Goal: Communication & Community: Answer question/provide support

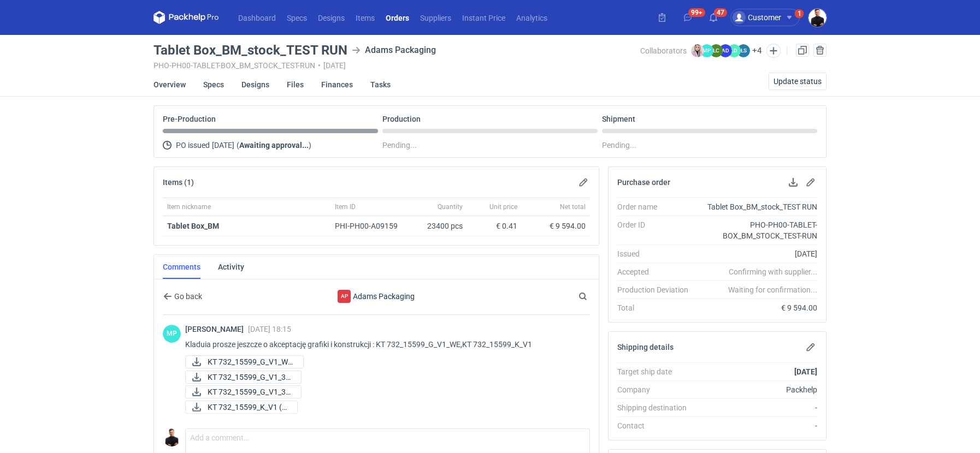
scroll to position [61, 0]
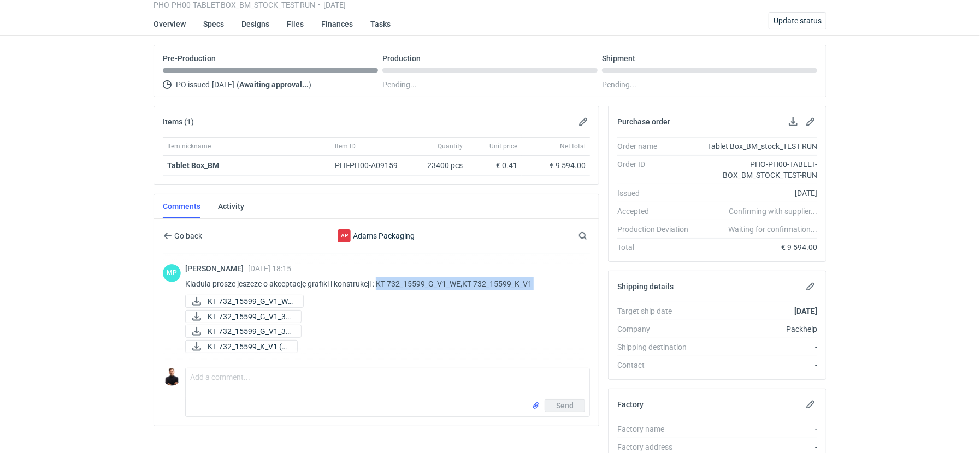
drag, startPoint x: 380, startPoint y: 280, endPoint x: 536, endPoint y: 294, distance: 157.4
click at [536, 294] on div "Martyna Paroń 25 Sep 2025 18:15 Kladuia prosze jeszcze o akceptację grafiki i k…" at bounding box center [383, 309] width 396 height 91
click at [536, 295] on div "KT 732_15599_G_V1_WE..." at bounding box center [383, 301] width 396 height 13
drag, startPoint x: 536, startPoint y: 282, endPoint x: 466, endPoint y: 275, distance: 70.2
click at [466, 278] on p "Kladuia prosze jeszcze o akceptację grafiki i konstrukcji : KT 732_15599_G_V1_W…" at bounding box center [383, 284] width 396 height 13
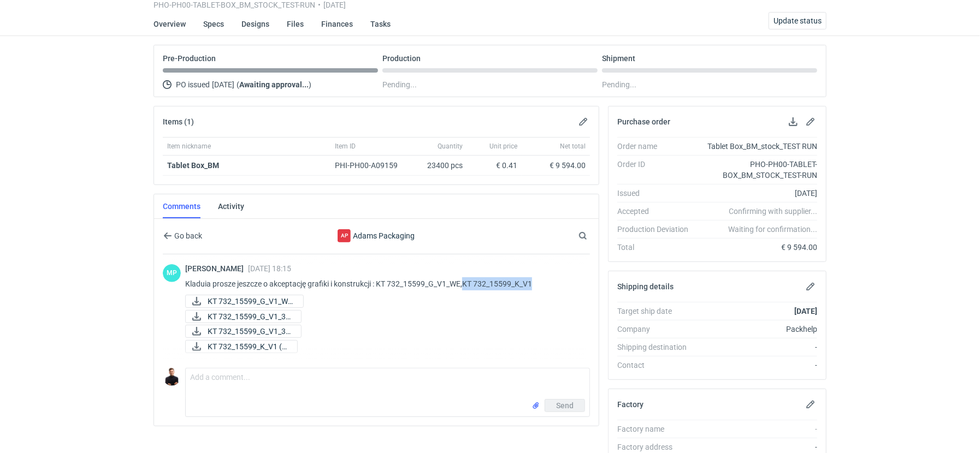
copy p "KT 732_15599_K_V1"
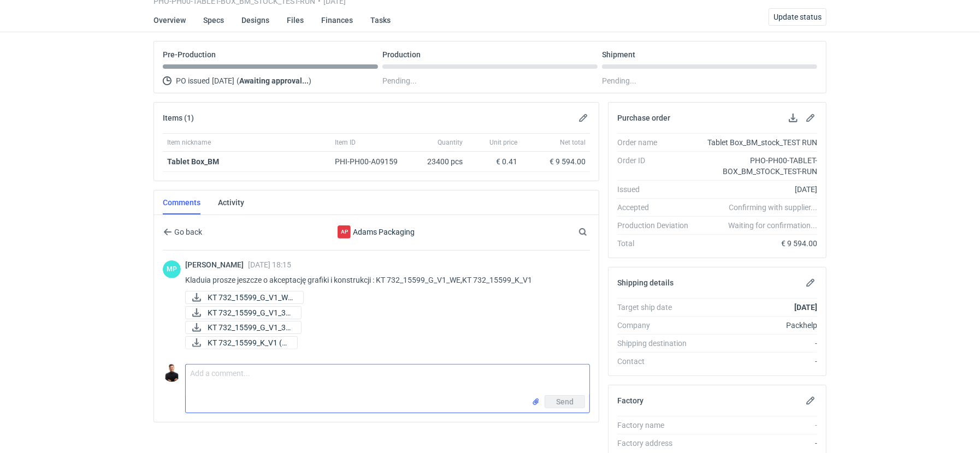
click at [303, 365] on textarea "Comment message" at bounding box center [388, 380] width 404 height 31
paste textarea "KT 732_15599_K_V1"
click at [221, 369] on textarea "Martyna, KT 732_15599_K_V1" at bounding box center [388, 380] width 404 height 31
click at [351, 370] on textarea "Martyna, konstrukcję KT 732_15599_K_V1" at bounding box center [388, 380] width 404 height 31
type textarea "Martyna, konstrukcję KT 732_15599_K_V1 akceptuję, na grafikę musimy poczekać ch…"
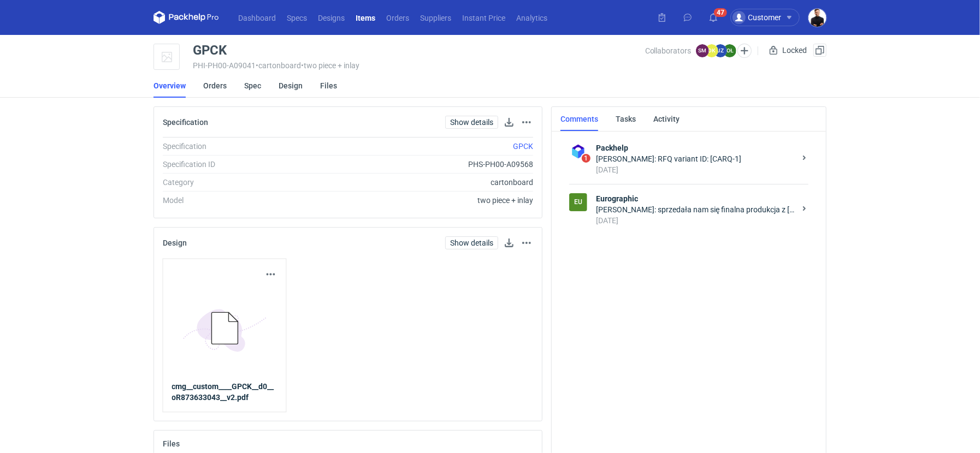
click at [651, 212] on div "[PERSON_NAME]: sprzedała nam się finalna produkcja z [PERSON_NAME], co prawda d…" at bounding box center [695, 209] width 199 height 11
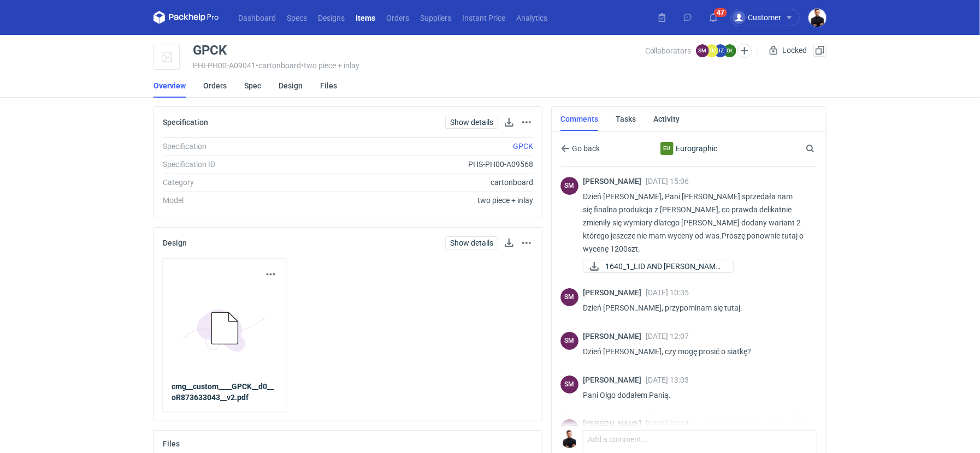
click at [887, 252] on div "Dashboard Specs Designs Items Orders Suppliers Instant Price Analytics 47 Custo…" at bounding box center [490, 226] width 980 height 453
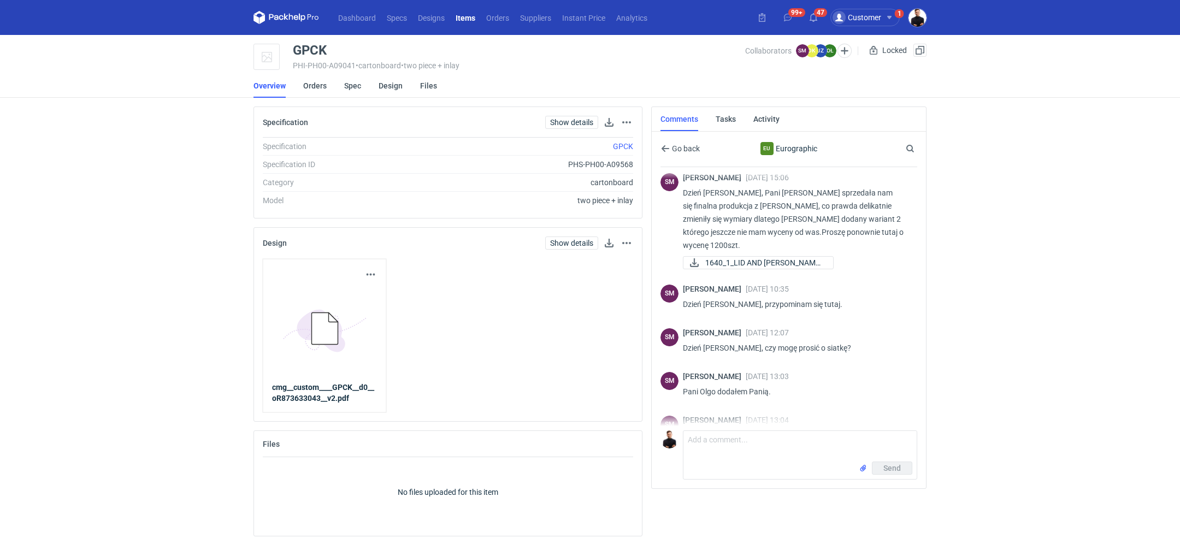
scroll to position [7, 0]
click at [772, 253] on span "1640_1_LID AND [PERSON_NAME]..." at bounding box center [764, 259] width 119 height 12
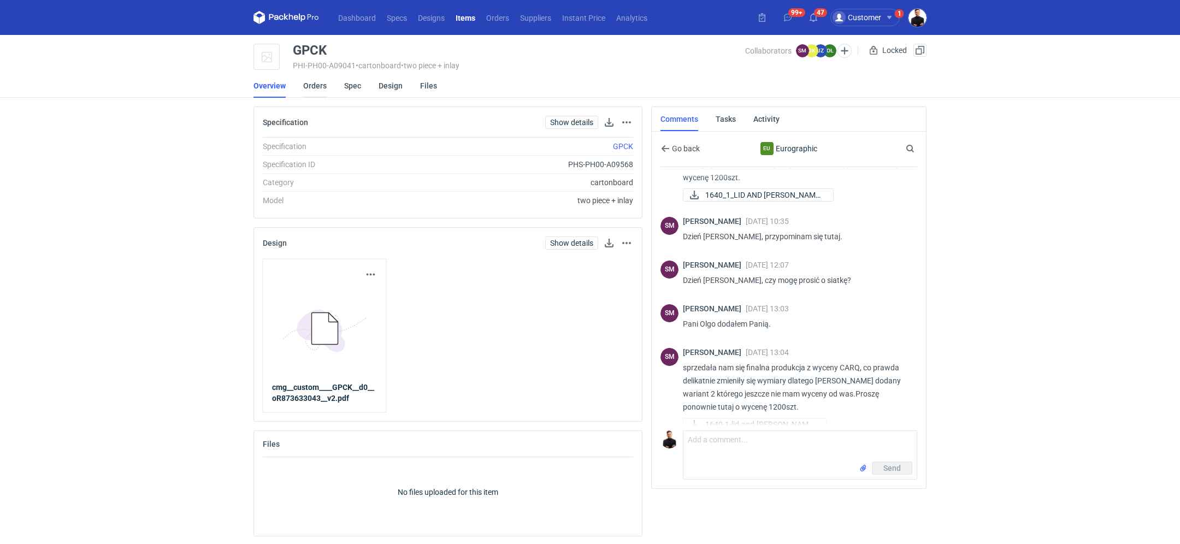
click at [323, 87] on link "Orders" at bounding box center [314, 86] width 23 height 24
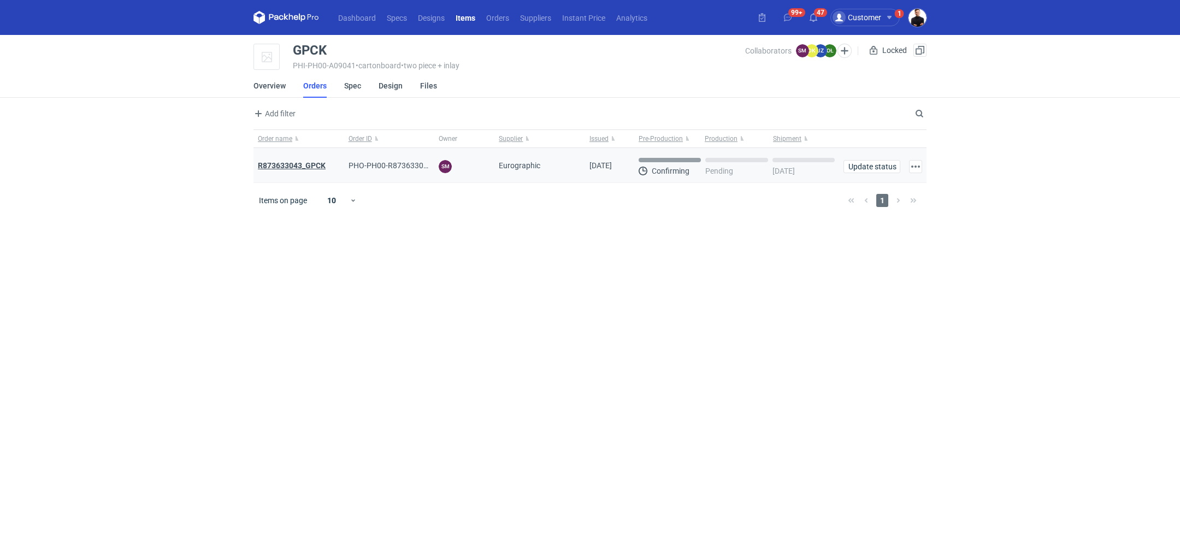
click at [305, 161] on strong "R873633043_GPCK" at bounding box center [292, 165] width 68 height 9
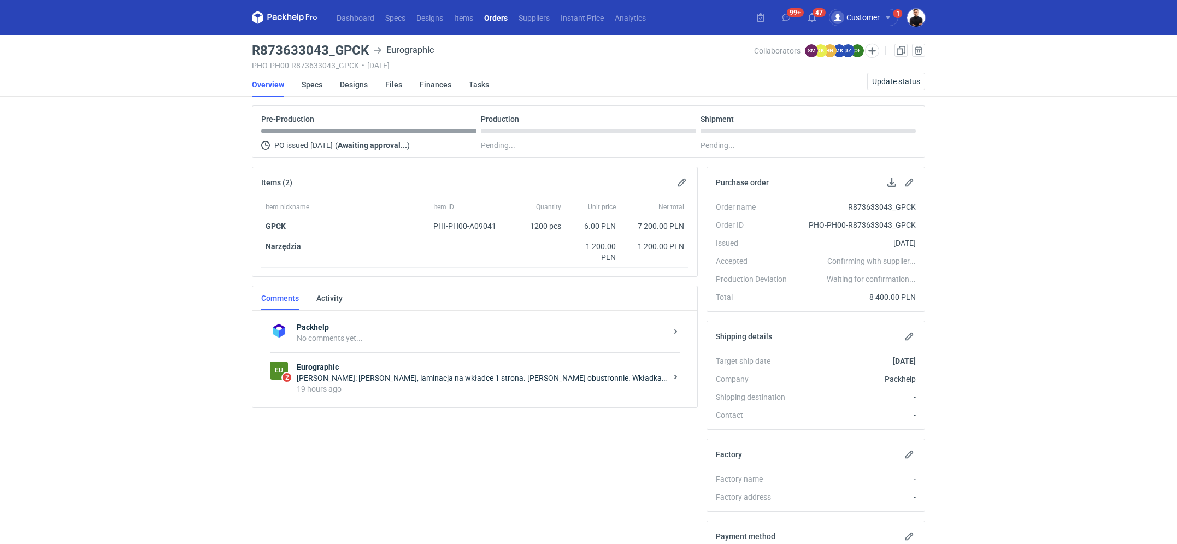
click at [398, 373] on div "[PERSON_NAME]: [PERSON_NAME], laminacja na wkładce 1 strona. [PERSON_NAME] obus…" at bounding box center [482, 378] width 370 height 11
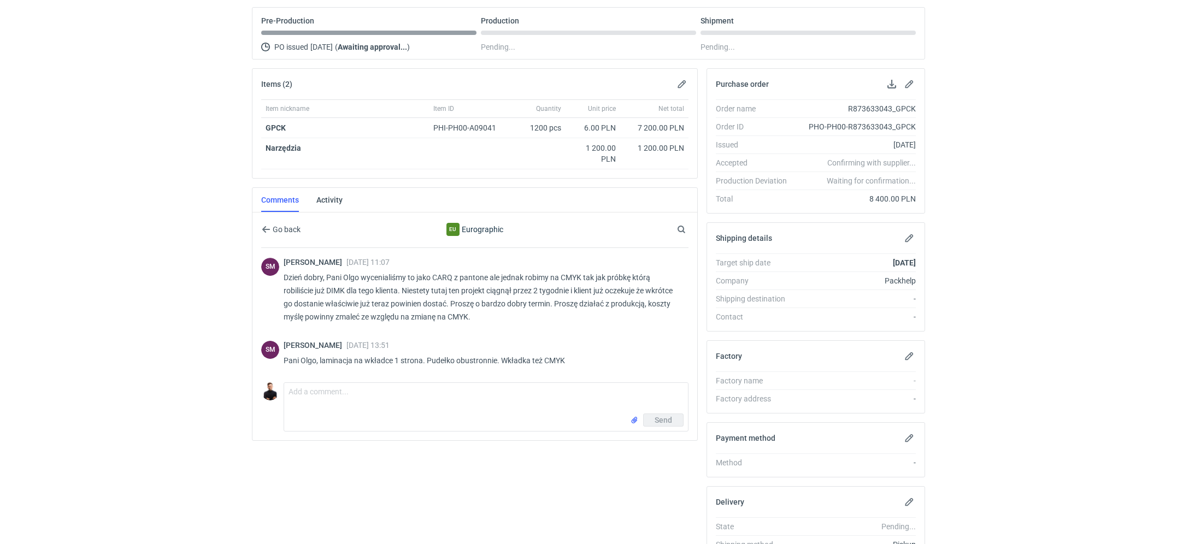
scroll to position [96, 0]
